Goal: Task Accomplishment & Management: Use online tool/utility

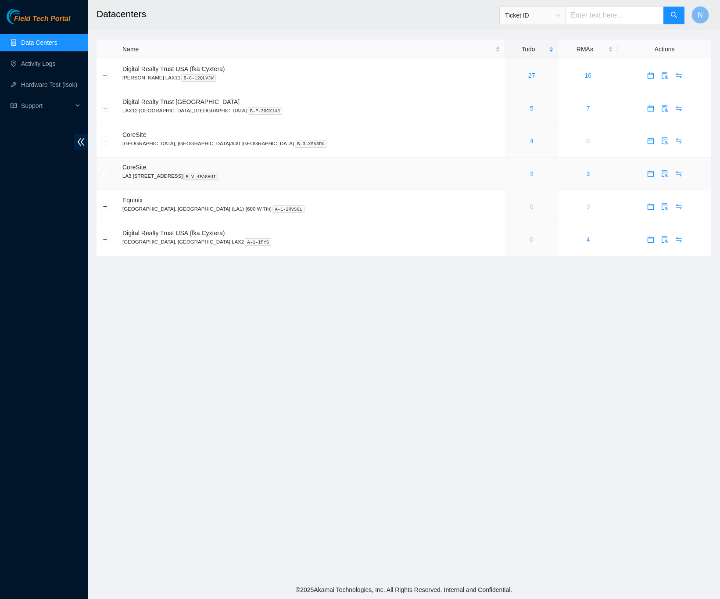
click at [530, 176] on link "3" at bounding box center [532, 173] width 4 height 7
click at [530, 144] on link "5" at bounding box center [532, 140] width 4 height 7
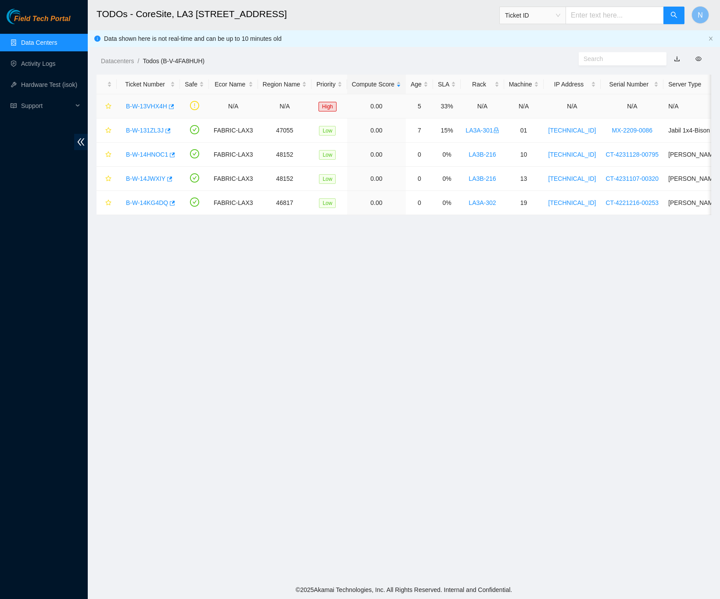
click at [156, 106] on link "B-W-13VHX4H" at bounding box center [146, 106] width 41 height 7
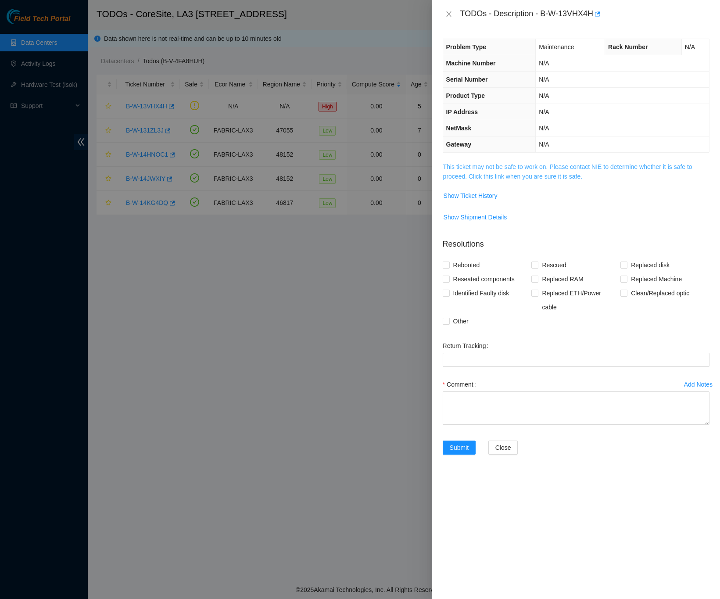
click at [452, 174] on link "This ticket may not be safe to work on. Please contact NIE to determine whether…" at bounding box center [567, 171] width 249 height 17
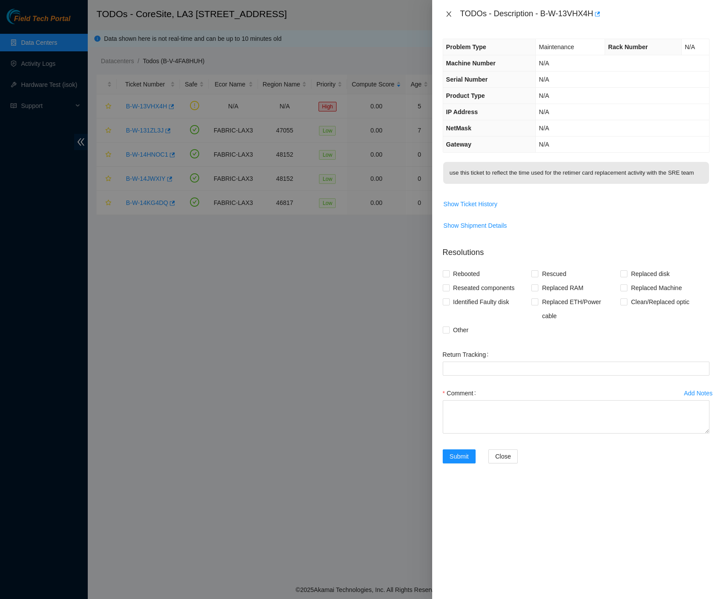
click at [451, 16] on icon "close" at bounding box center [448, 13] width 5 height 5
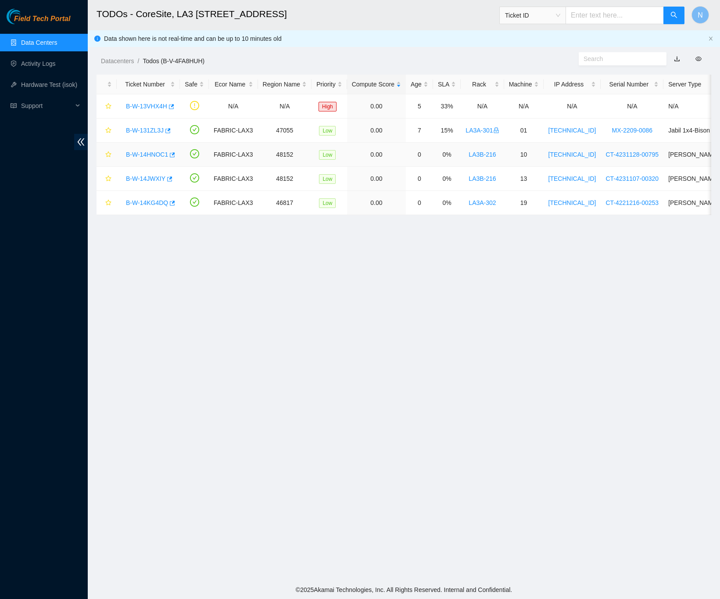
click at [140, 154] on link "B-W-14HNOC1" at bounding box center [147, 154] width 42 height 7
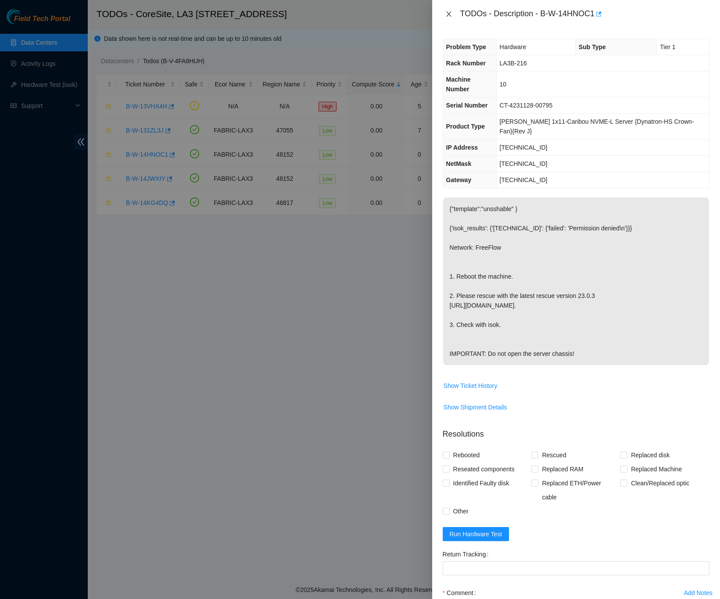
click at [449, 11] on icon "close" at bounding box center [448, 14] width 7 height 7
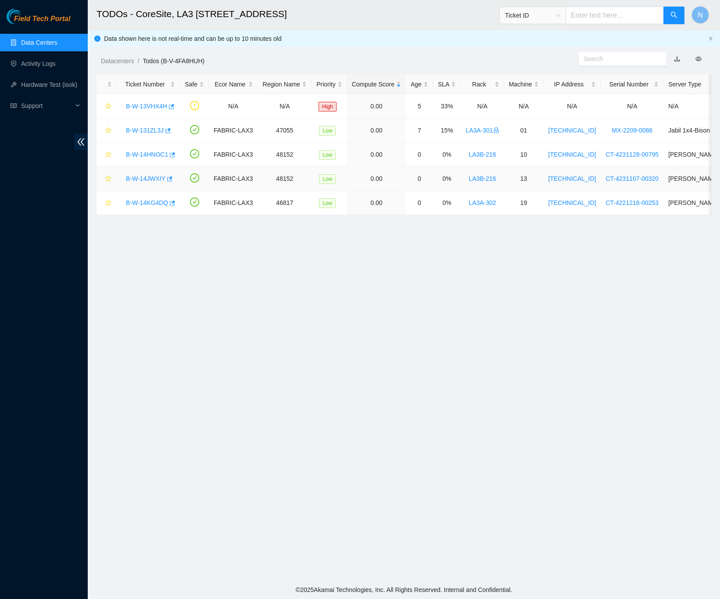
click at [142, 175] on link "B-W-14JWXIY" at bounding box center [145, 178] width 39 height 7
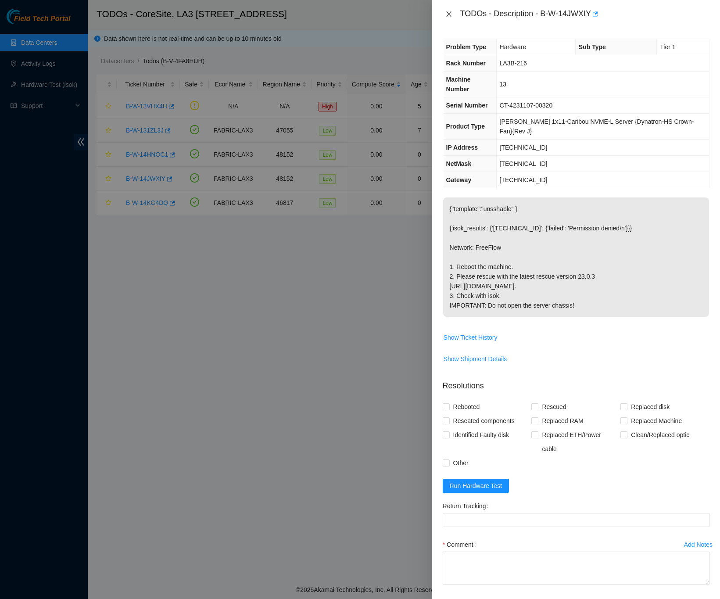
click at [449, 14] on icon "close" at bounding box center [448, 14] width 7 height 7
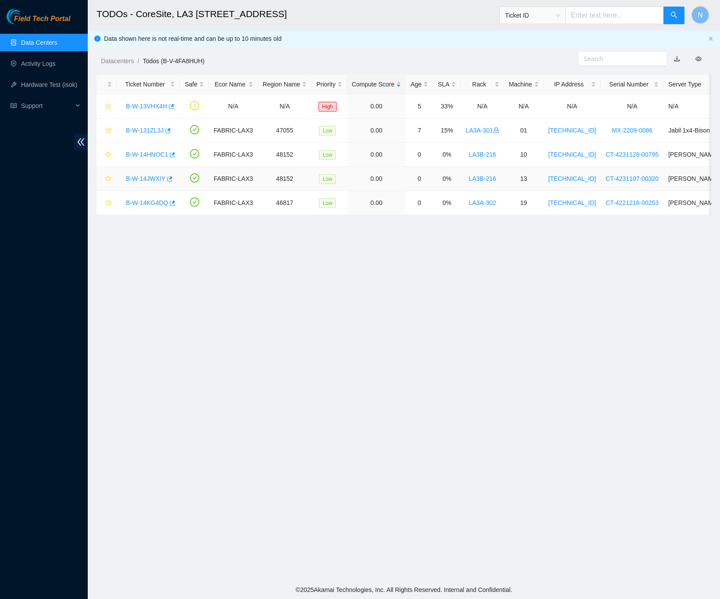
click at [145, 181] on link "B-W-14JWXIY" at bounding box center [145, 178] width 39 height 7
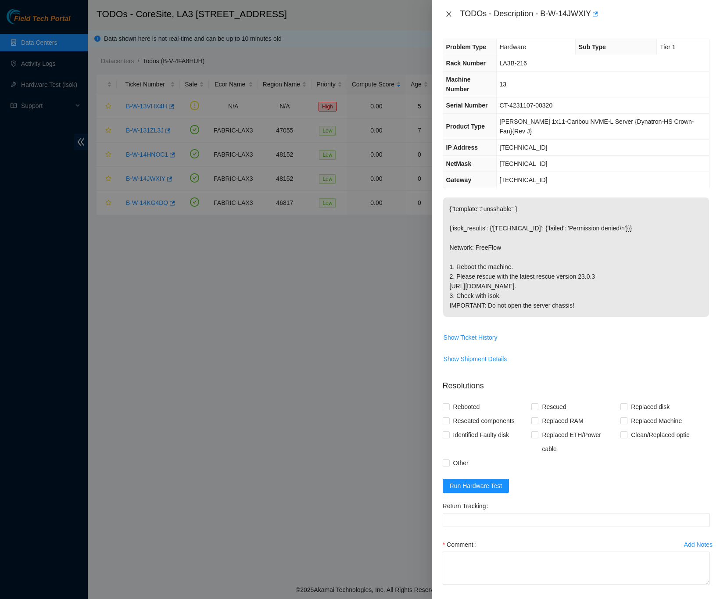
click at [445, 13] on icon "close" at bounding box center [448, 14] width 7 height 7
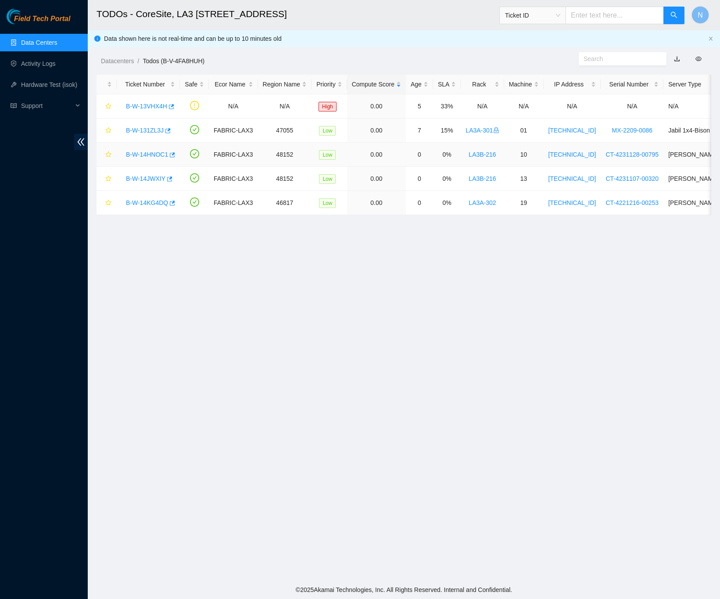
click at [153, 151] on link "B-W-14HNOC1" at bounding box center [147, 154] width 42 height 7
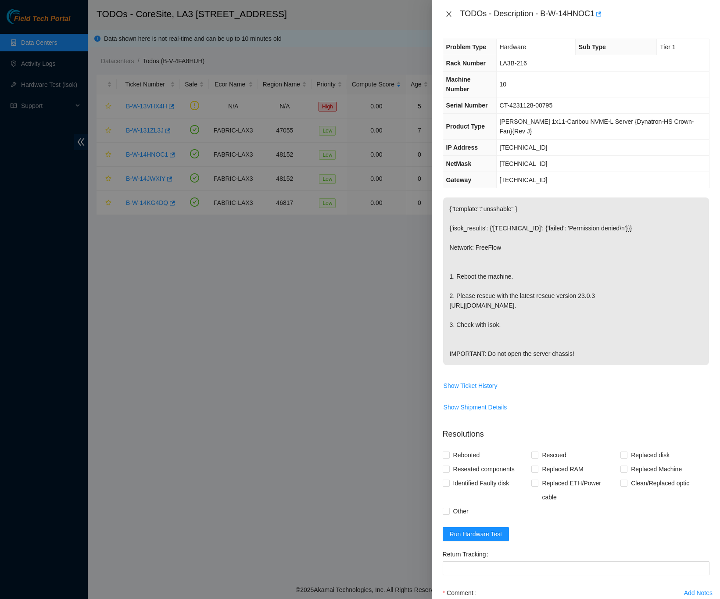
click at [449, 14] on icon "close" at bounding box center [448, 13] width 5 height 5
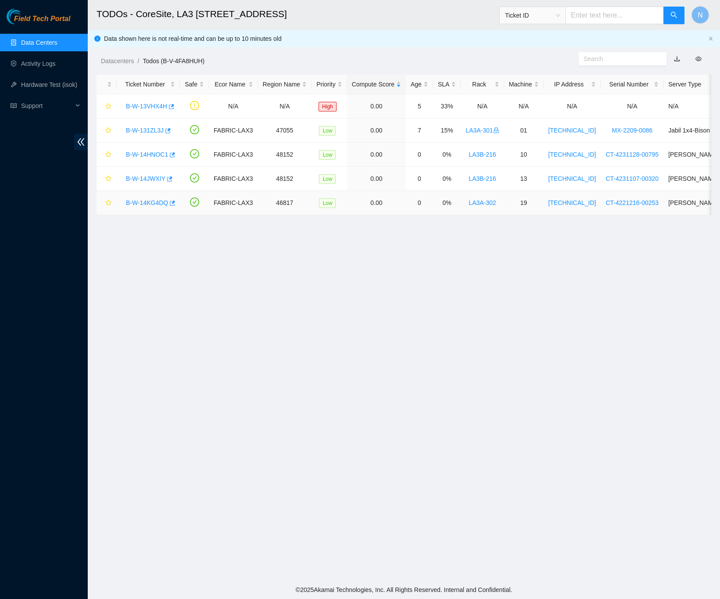
click at [146, 204] on link "B-W-14KG4DQ" at bounding box center [147, 202] width 42 height 7
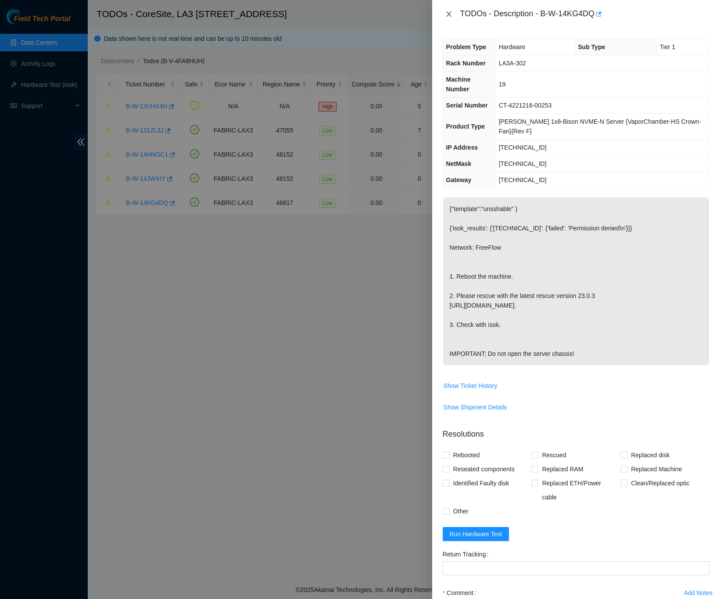
click at [449, 13] on icon "close" at bounding box center [448, 14] width 7 height 7
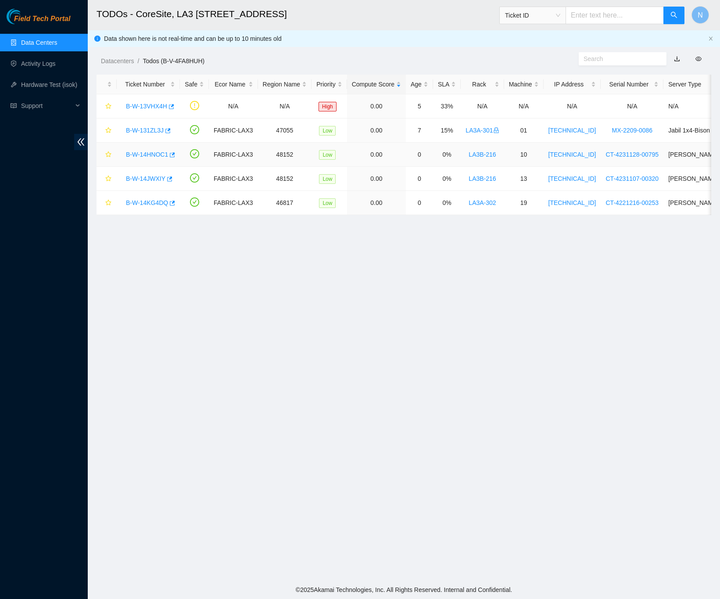
click at [143, 154] on link "B-W-14HNOC1" at bounding box center [147, 154] width 42 height 7
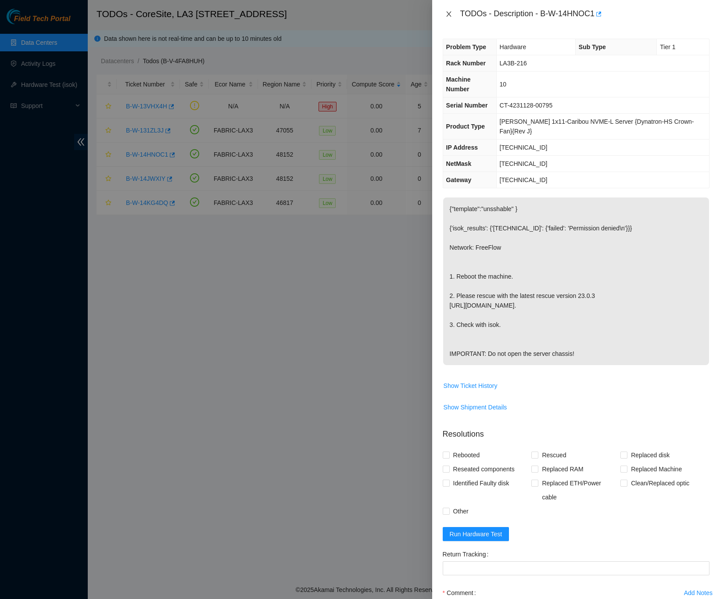
click at [447, 16] on icon "close" at bounding box center [448, 13] width 5 height 5
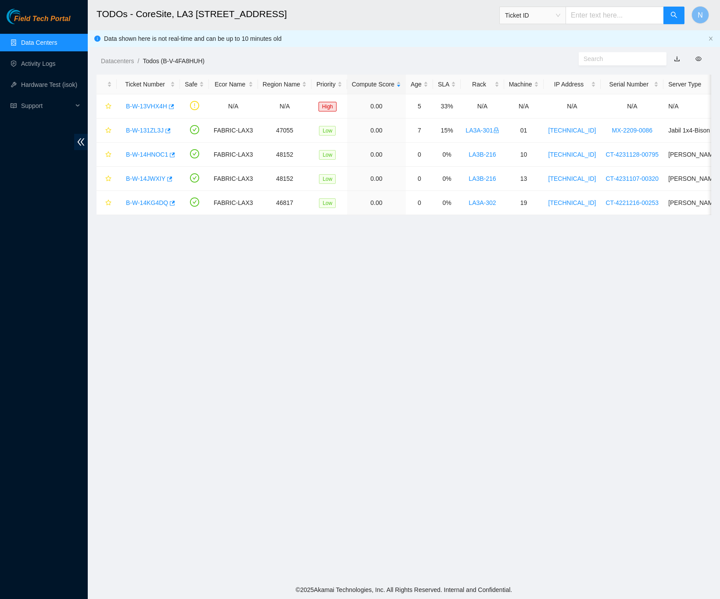
click at [380, 296] on main "TODOs - CoreSite, LA3 200 Bauchet St Ticket ID N Data shown here is not real-ti…" at bounding box center [404, 290] width 632 height 580
click at [33, 39] on link "Data Centers" at bounding box center [39, 42] width 36 height 7
